Goal: Information Seeking & Learning: Compare options

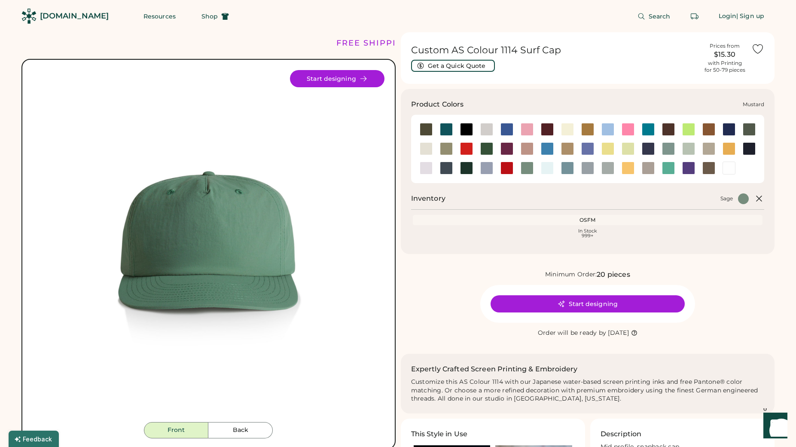
click at [734, 149] on div at bounding box center [729, 148] width 13 height 13
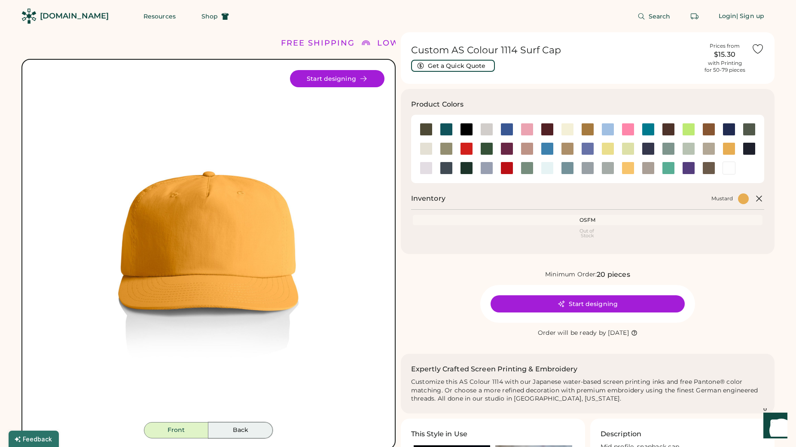
click at [239, 431] on button "Back" at bounding box center [240, 430] width 64 height 16
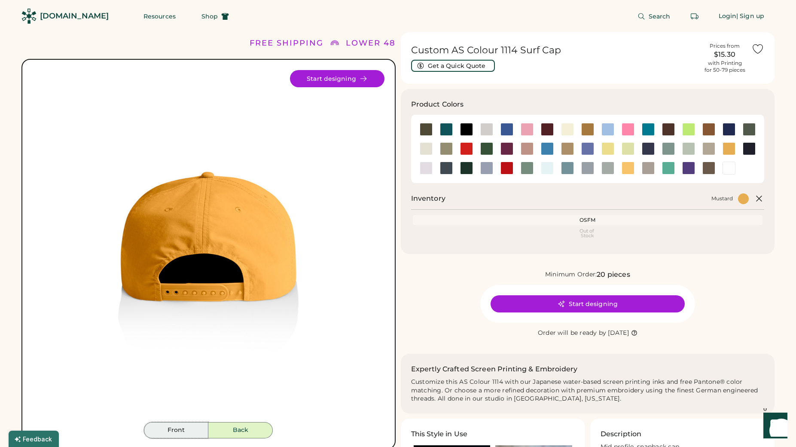
click at [198, 428] on button "Front" at bounding box center [176, 430] width 64 height 16
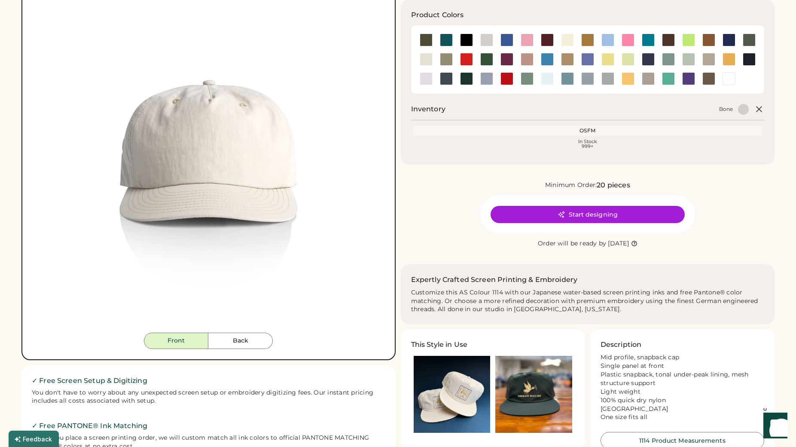
scroll to position [104, 0]
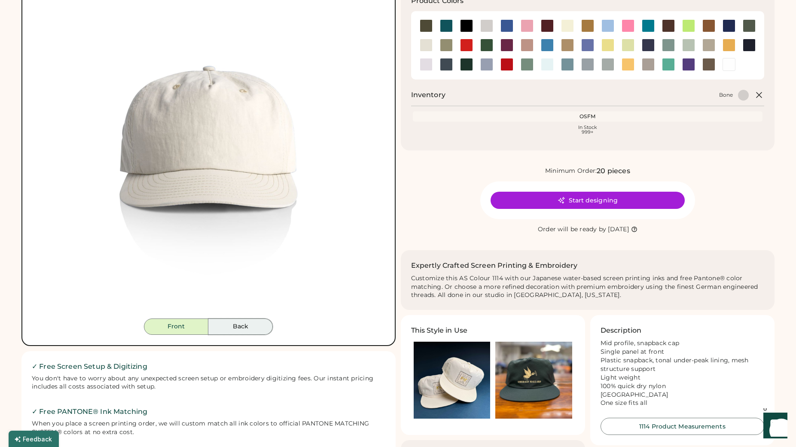
click at [257, 321] on button "Back" at bounding box center [240, 326] width 64 height 16
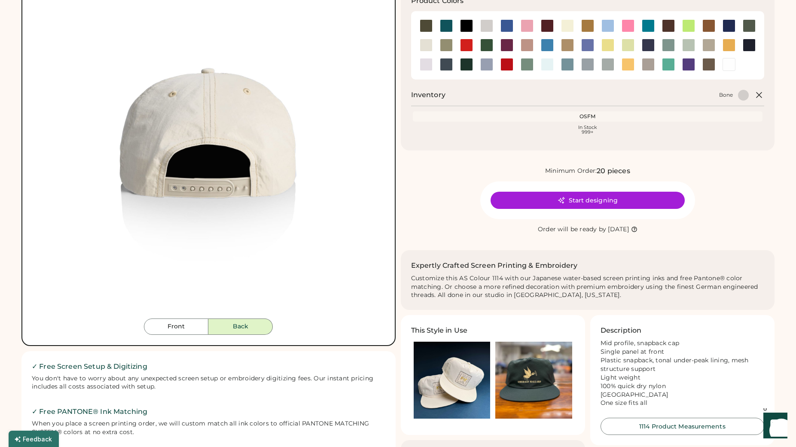
click at [194, 333] on button "Front" at bounding box center [176, 326] width 64 height 16
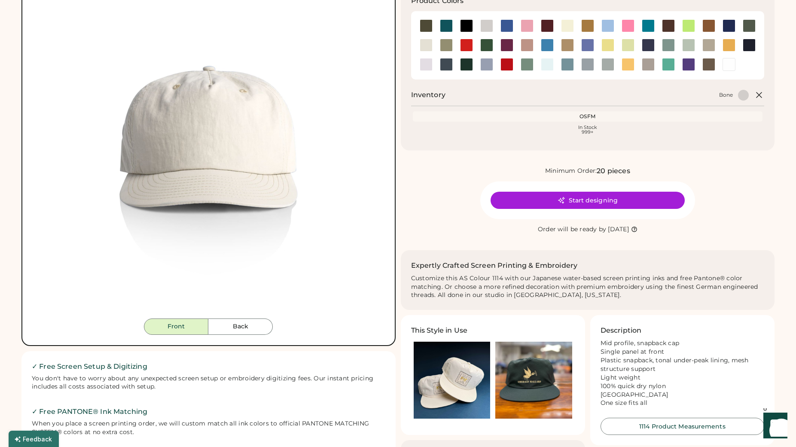
scroll to position [0, 0]
